Goal: Task Accomplishment & Management: Manage account settings

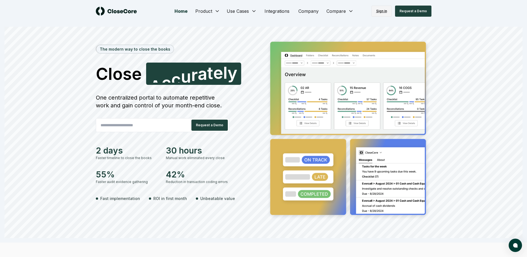
click at [381, 11] on link "Sign in" at bounding box center [382, 11] width 20 height 11
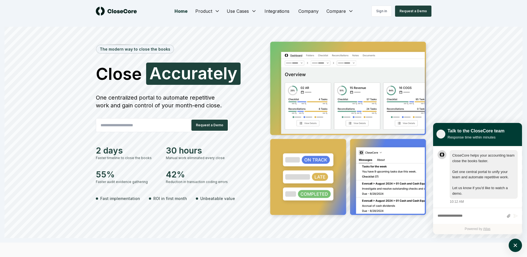
scroll to position [0, 0]
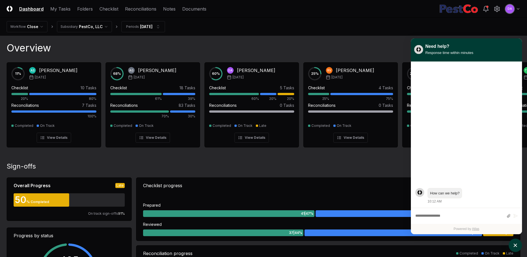
drag, startPoint x: 517, startPoint y: 41, endPoint x: 452, endPoint y: 44, distance: 64.6
click at [517, 41] on div "Need help? Response time within minutes" at bounding box center [466, 49] width 111 height 23
click at [424, 43] on div "Need help? Response time within minutes" at bounding box center [467, 49] width 105 height 15
click at [318, 28] on nav "Workflow Close Subsidiary PestCo, LLC Periods Aug 2025" at bounding box center [263, 27] width 527 height 18
click at [415, 49] on img "atlas-window" at bounding box center [419, 49] width 9 height 9
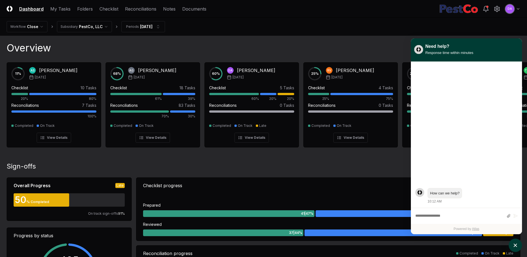
click at [418, 50] on img "atlas-window" at bounding box center [419, 49] width 9 height 9
click at [517, 44] on div "Need help? Response time within minutes" at bounding box center [467, 49] width 105 height 15
click at [473, 229] on link "Atlas" at bounding box center [476, 229] width 8 height 4
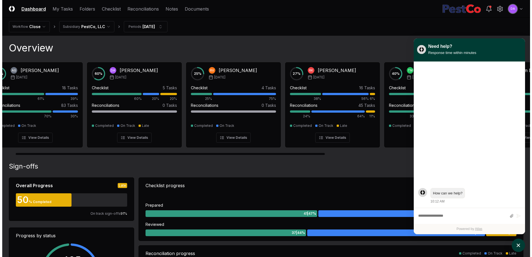
scroll to position [0, 6]
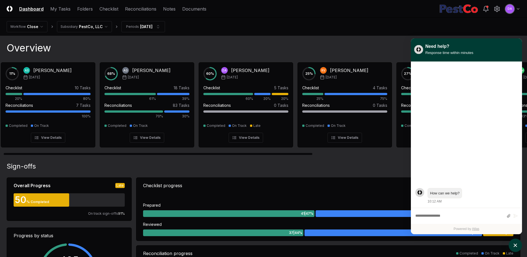
drag, startPoint x: 276, startPoint y: 155, endPoint x: 158, endPoint y: 157, distance: 117.9
click at [158, 155] on div at bounding box center [263, 153] width 527 height 3
click at [234, 68] on div "Deb Abbott" at bounding box center [250, 70] width 38 height 7
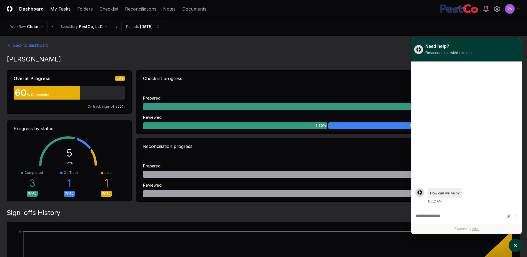
click at [60, 8] on link "My Tasks" at bounding box center [60, 9] width 20 height 7
